Goal: Check status: Check status

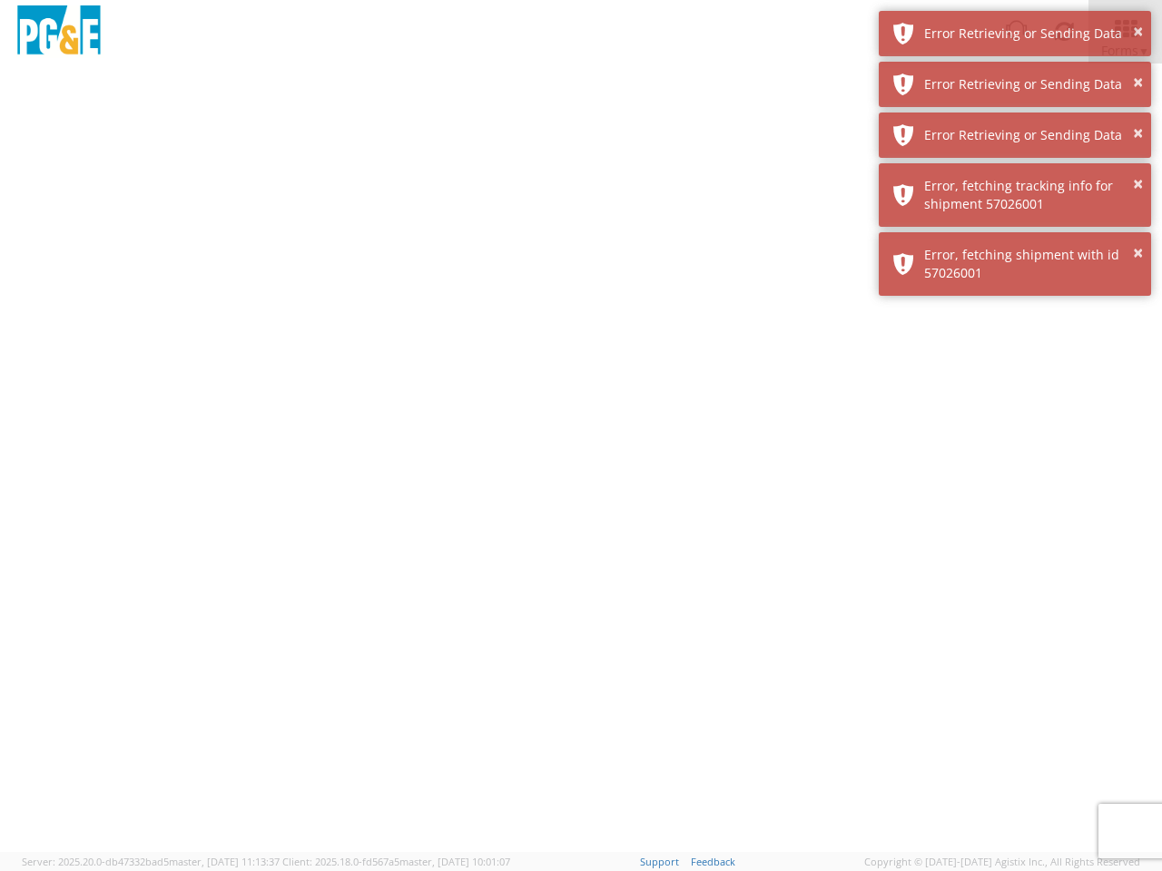
click at [581, 467] on div at bounding box center [581, 458] width 1162 height 789
click at [59, 32] on img at bounding box center [59, 32] width 91 height 54
click at [1015, 34] on div "Error Retrieving or Sending Data" at bounding box center [1030, 34] width 213 height 18
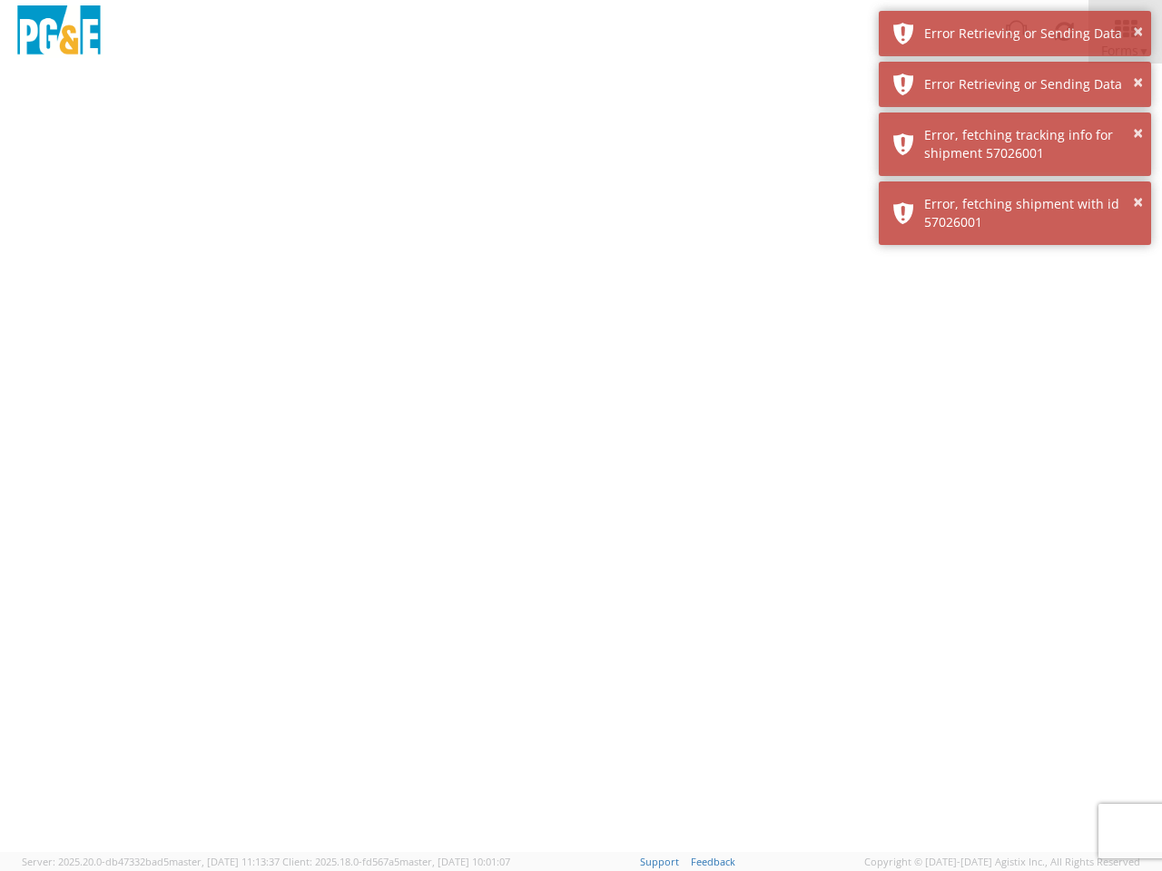
click at [1015, 84] on div "Error Retrieving or Sending Data" at bounding box center [1030, 84] width 213 height 18
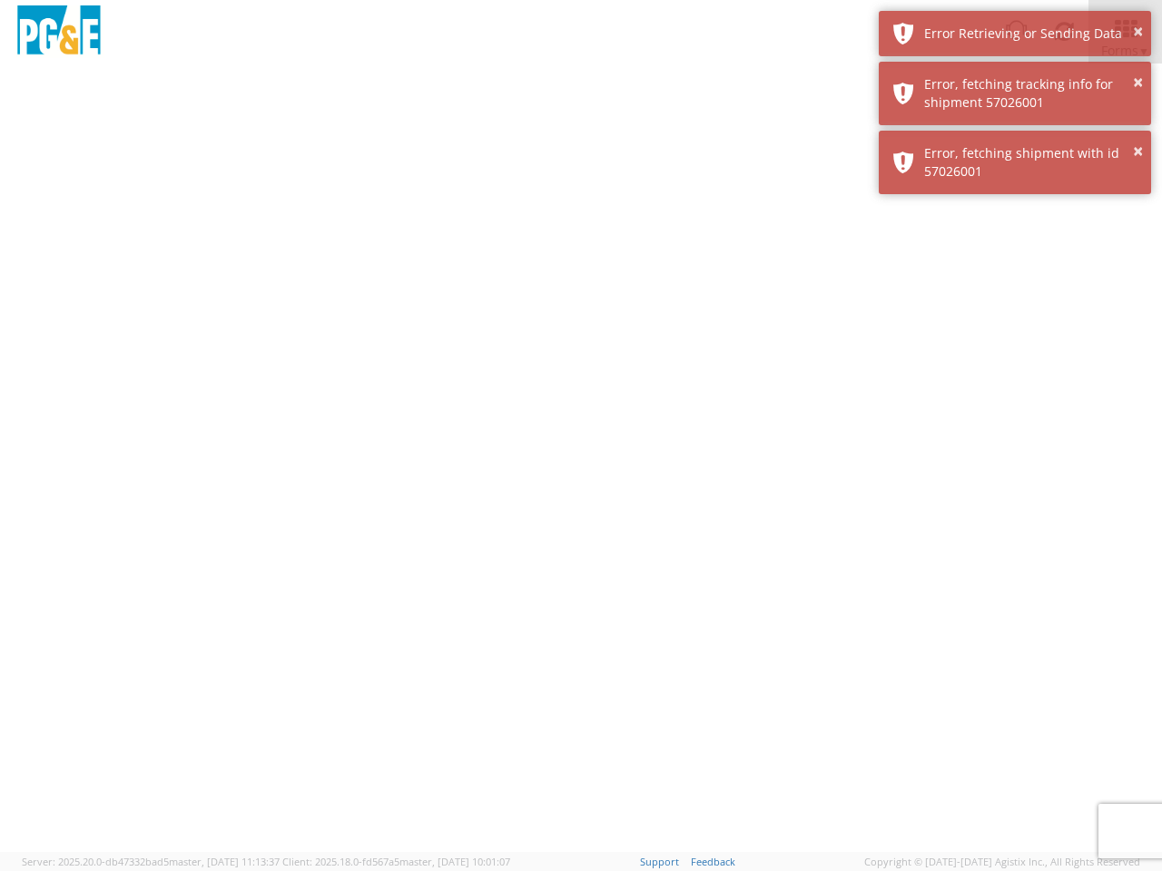
click at [1015, 135] on div "× Error, fetching shipment with id 57026001" at bounding box center [1015, 163] width 272 height 64
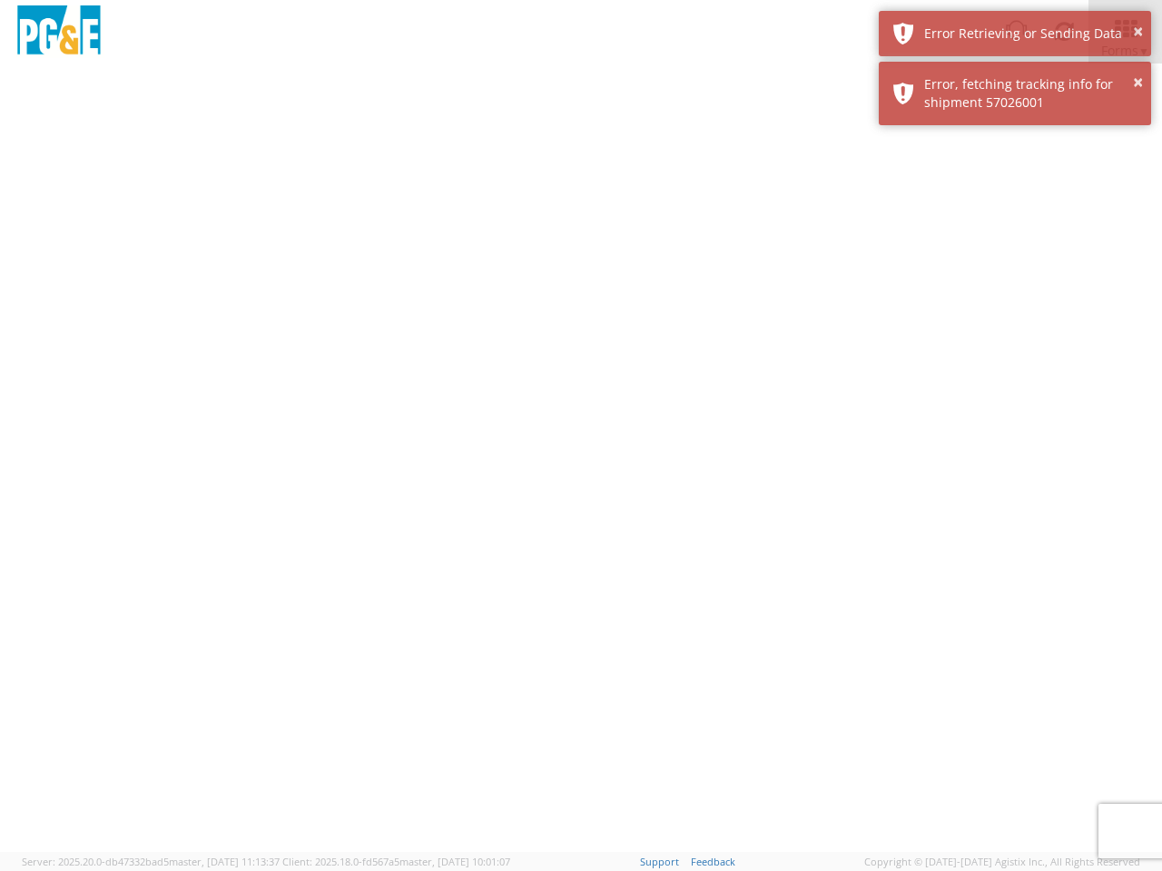
click at [1015, 195] on div at bounding box center [581, 458] width 1162 height 789
click at [1015, 264] on div at bounding box center [581, 458] width 1162 height 789
